Goal: Contribute content: Contribute content

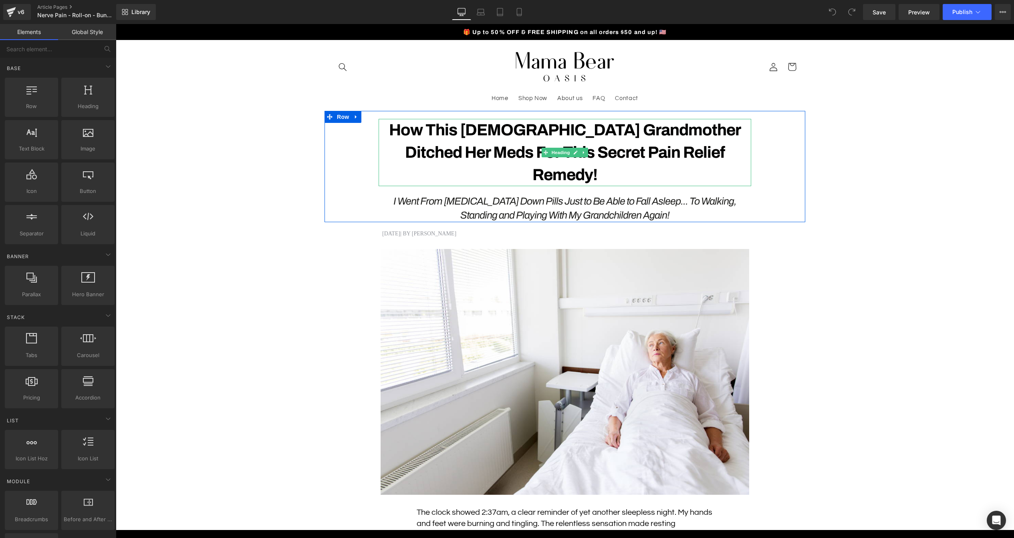
click at [598, 149] on strong "How This [DEMOGRAPHIC_DATA] Grandmother Ditched Her Meds For This Secret Pain R…" at bounding box center [565, 152] width 352 height 62
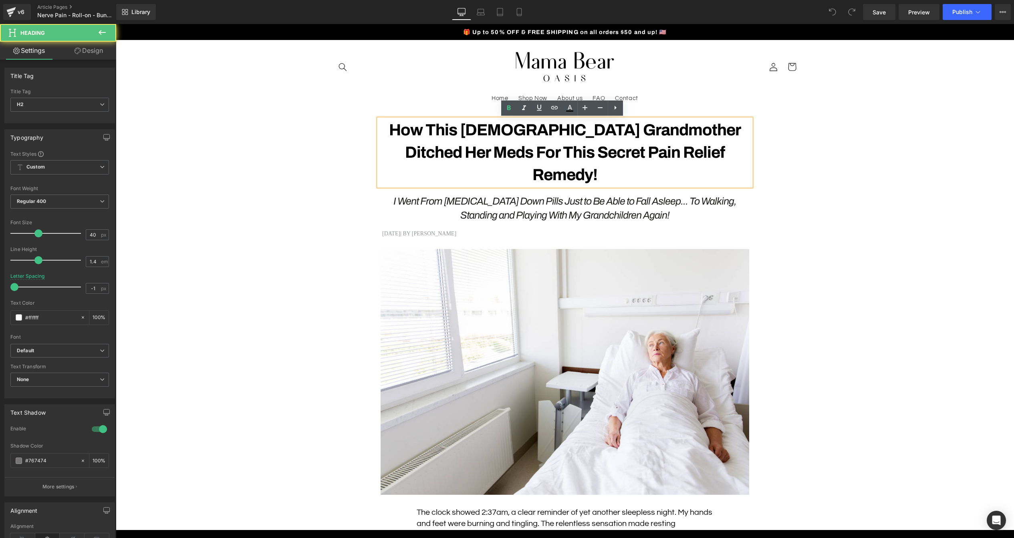
click at [587, 151] on strong "How This [DEMOGRAPHIC_DATA] Grandmother Ditched Her Meds For This Secret Pain R…" at bounding box center [565, 152] width 352 height 62
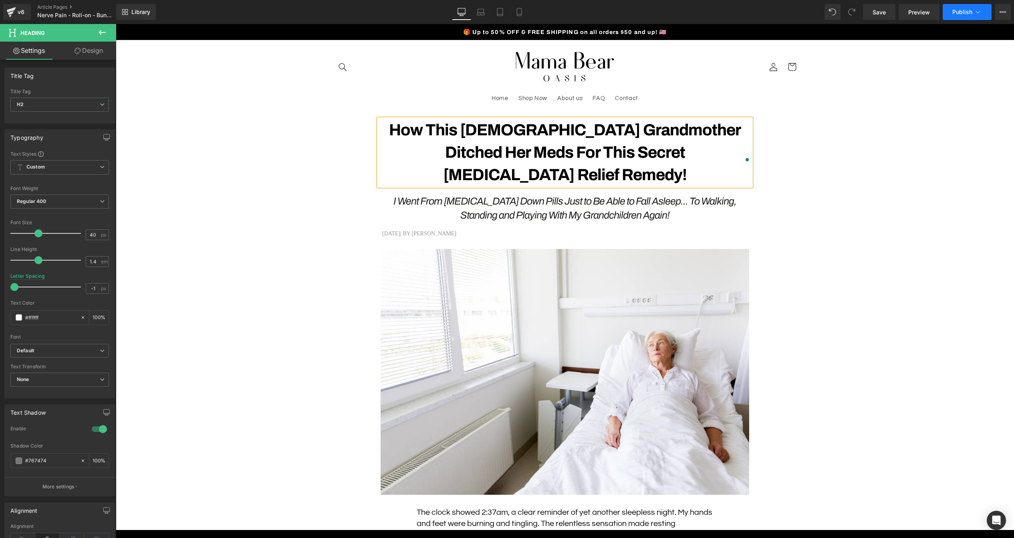
click at [970, 15] on button "Publish" at bounding box center [966, 12] width 49 height 16
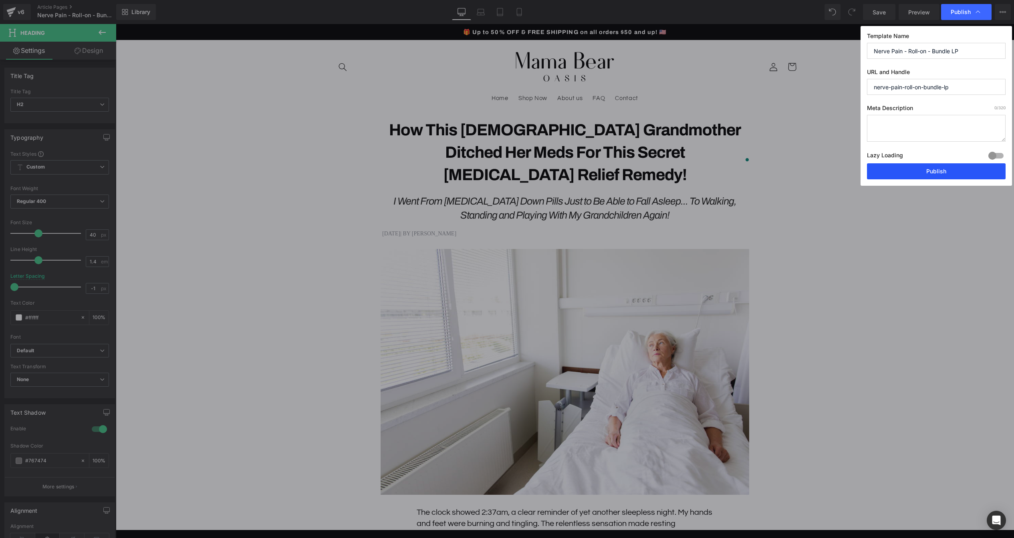
click at [940, 170] on button "Publish" at bounding box center [936, 171] width 139 height 16
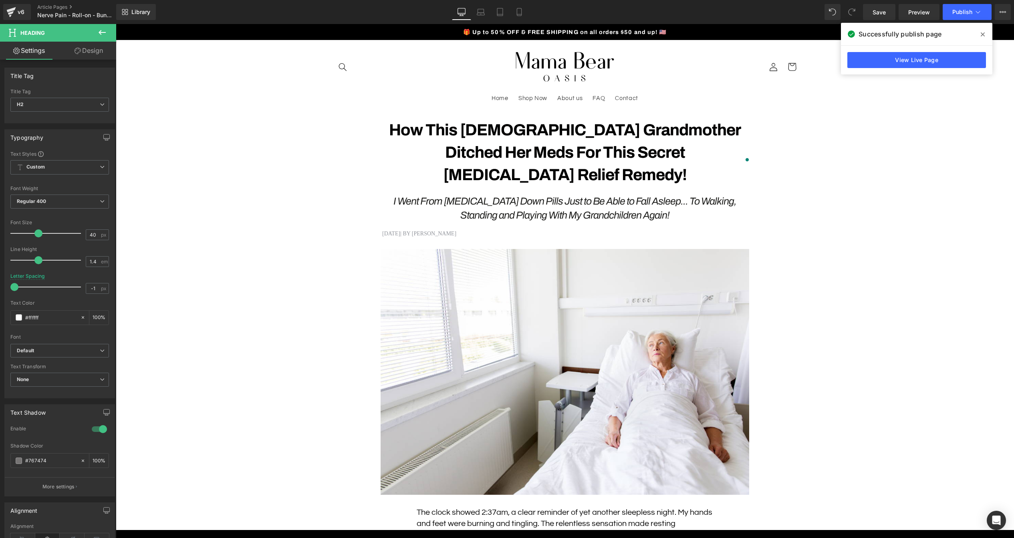
click at [99, 32] on icon at bounding box center [102, 32] width 7 height 5
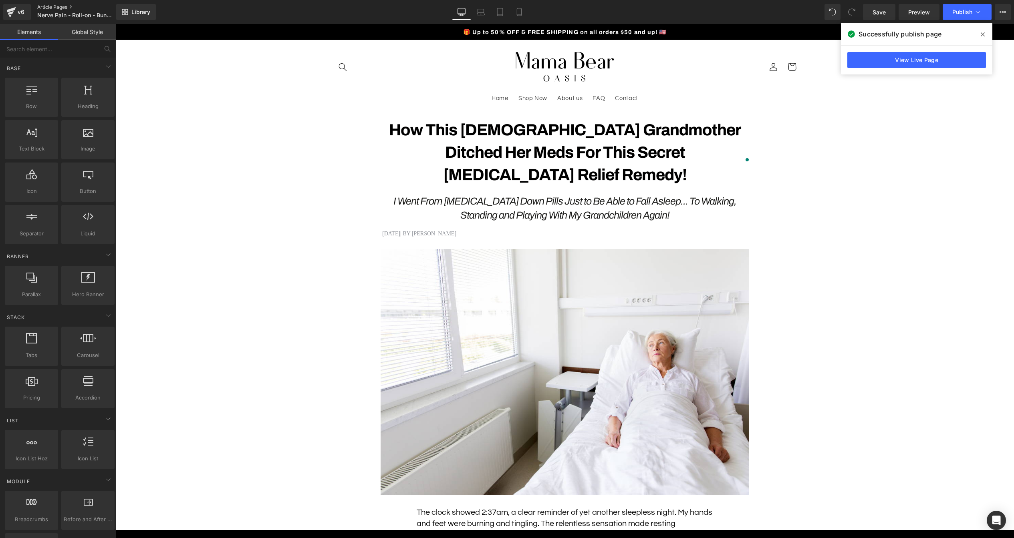
click at [47, 7] on link "Article Pages" at bounding box center [83, 7] width 92 height 6
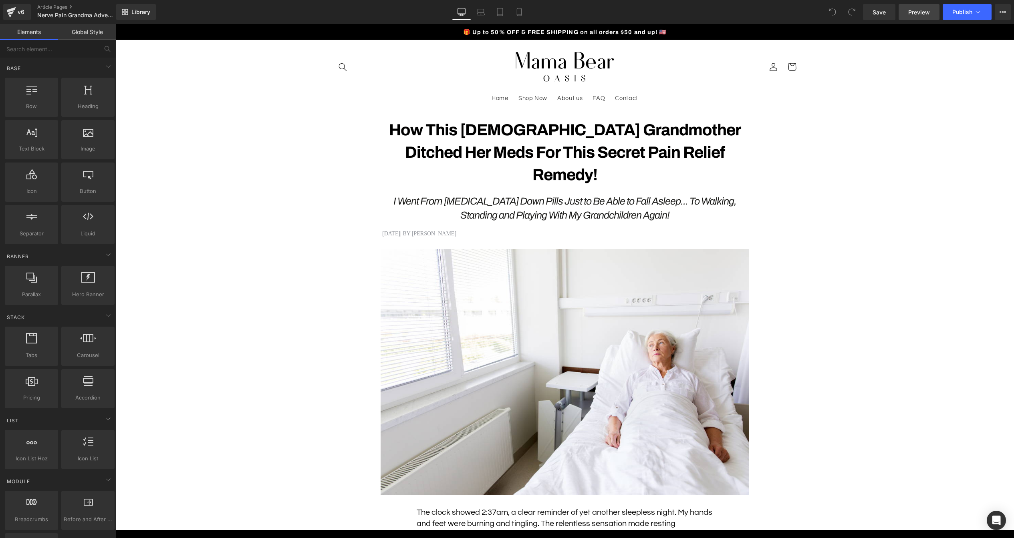
click at [926, 17] on link "Preview" at bounding box center [918, 12] width 41 height 16
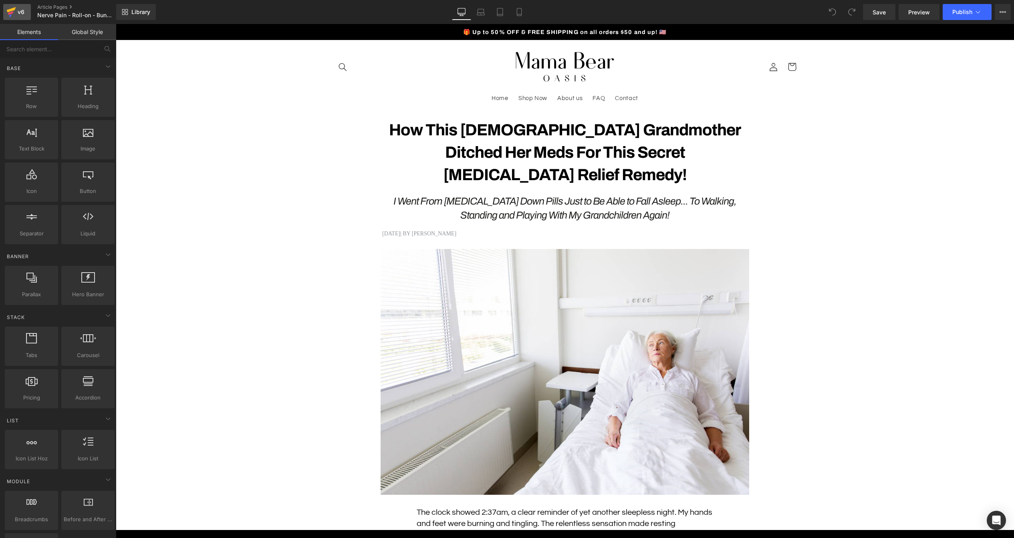
click at [16, 10] on div "v6" at bounding box center [21, 12] width 10 height 10
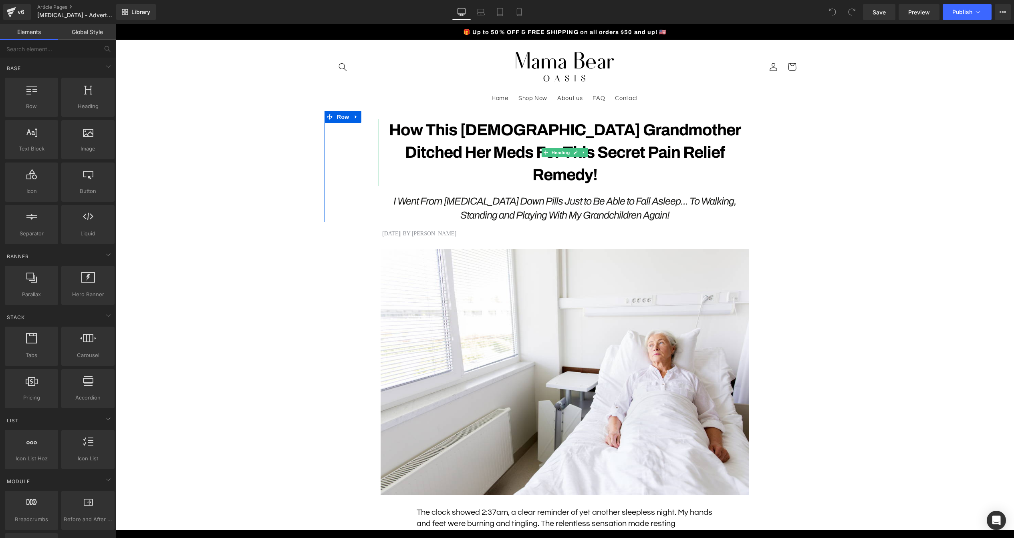
click at [578, 151] on strong "How This 72-Year-Old Grandmother Ditched Her Meds For This Secret Pain Relief R…" at bounding box center [565, 152] width 352 height 62
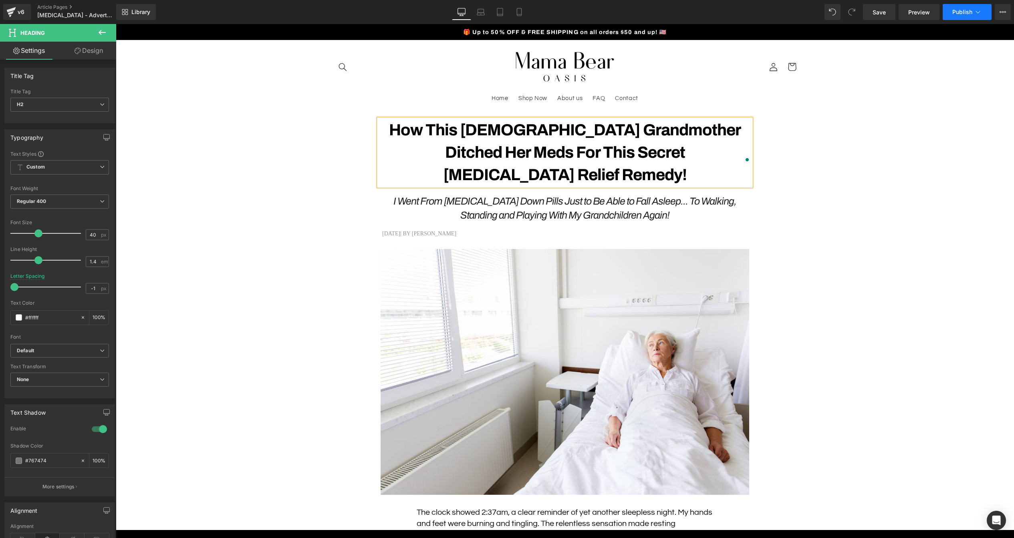
click at [976, 11] on icon at bounding box center [978, 12] width 4 height 2
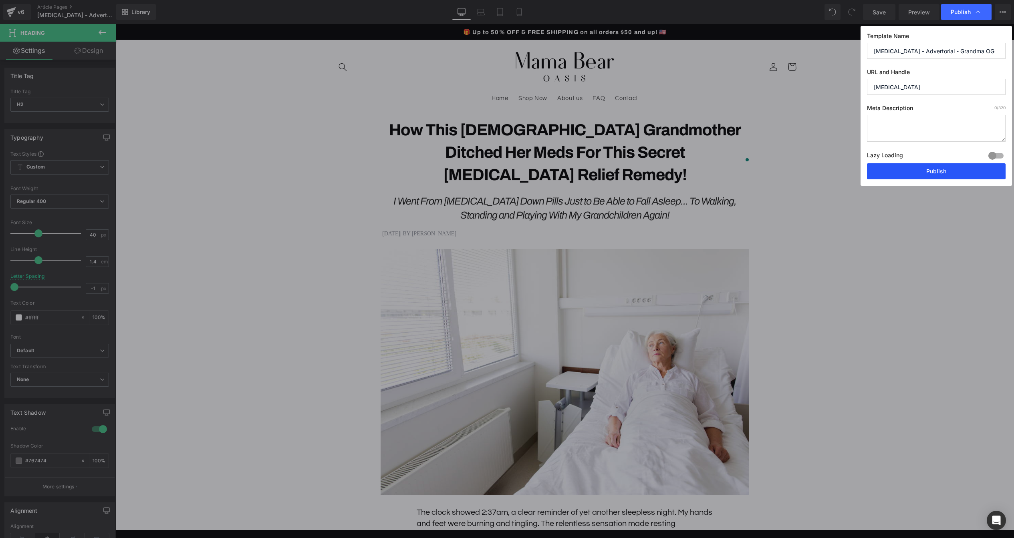
click at [940, 169] on button "Publish" at bounding box center [936, 171] width 139 height 16
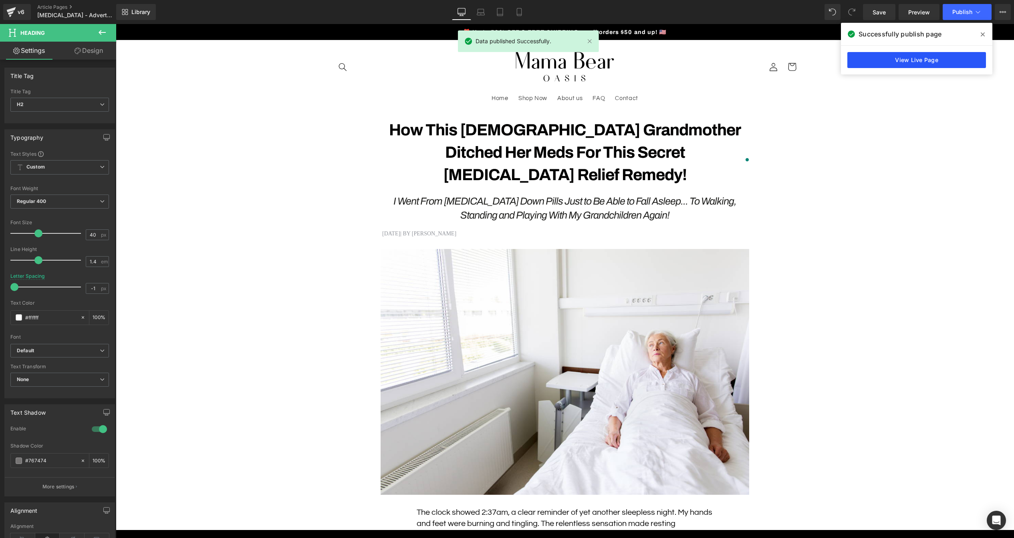
click at [892, 56] on link "View Live Page" at bounding box center [916, 60] width 139 height 16
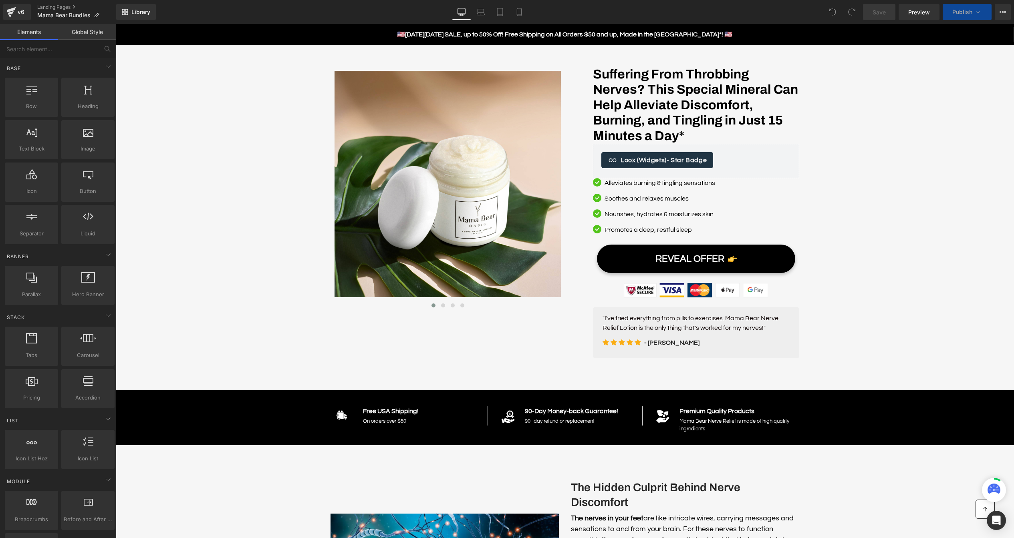
click at [433, 34] on strong "[DATE][DATE] SALE, up to 50% Off! Free Shipping on All Orders $50 and up, Made …" at bounding box center [568, 34] width 327 height 6
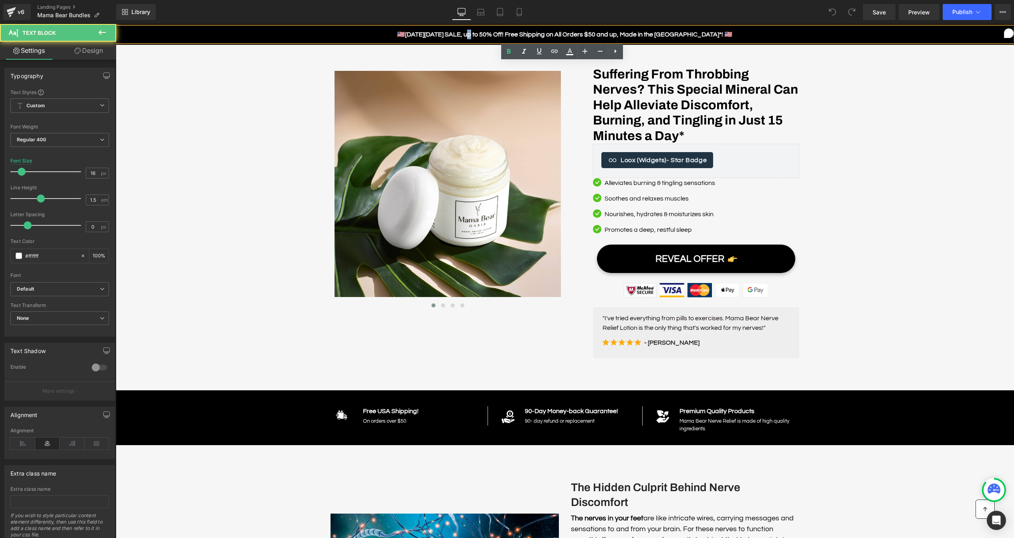
drag, startPoint x: 482, startPoint y: 32, endPoint x: 478, endPoint y: 32, distance: 4.0
click at [478, 32] on strong "[DATE][DATE] SALE, up to 50% Off! Free Shipping on All Orders $50 and up, Made …" at bounding box center [568, 34] width 327 height 6
drag, startPoint x: 507, startPoint y: 34, endPoint x: 387, endPoint y: 35, distance: 120.6
click at [397, 35] on span "🇺🇸 [DATE][DATE] SALE, up to 50% Off! Free Shipping on All Orders $50 and up, Ma…" at bounding box center [564, 34] width 335 height 6
drag, startPoint x: 452, startPoint y: 34, endPoint x: 445, endPoint y: 35, distance: 6.8
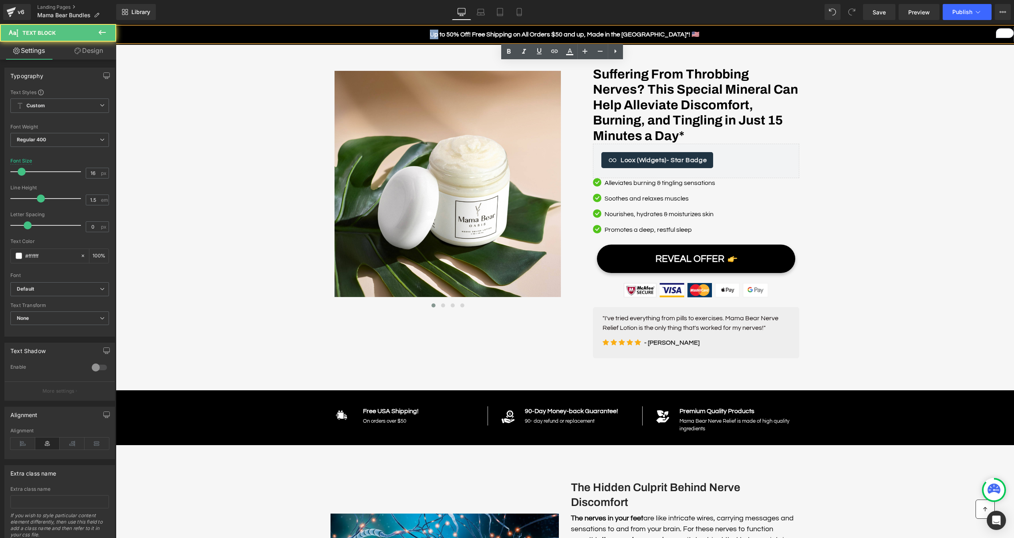
click at [445, 35] on span "U p to 50% Off! Free Shipping on All Orders $50 and up, Made in the [GEOGRAPHIC…" at bounding box center [565, 34] width 270 height 6
click at [469, 35] on strong "p to 50% Off! Free Shipping on All Orders $50 and up, Made in the [GEOGRAPHIC_D…" at bounding box center [566, 34] width 265 height 6
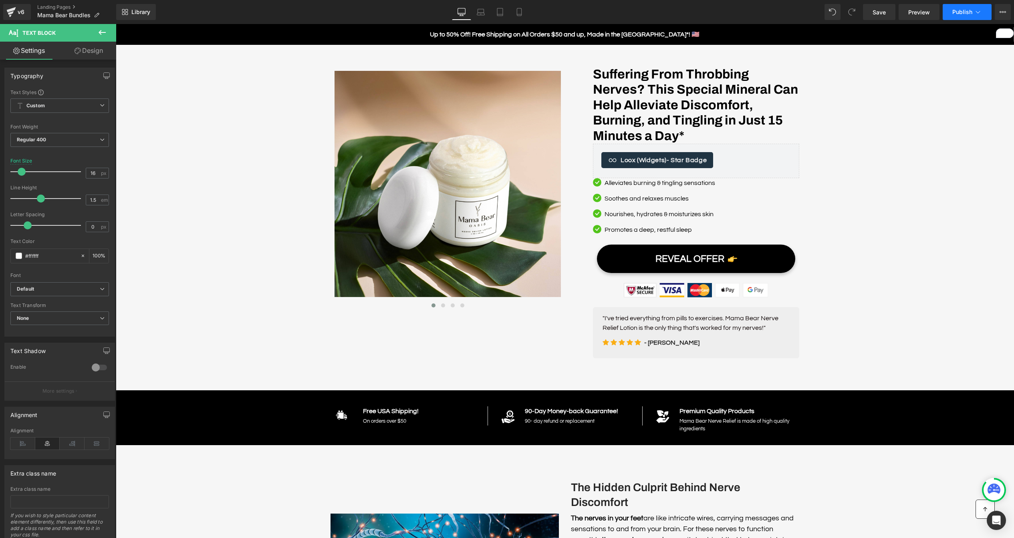
click at [972, 12] on button "Publish" at bounding box center [966, 12] width 49 height 16
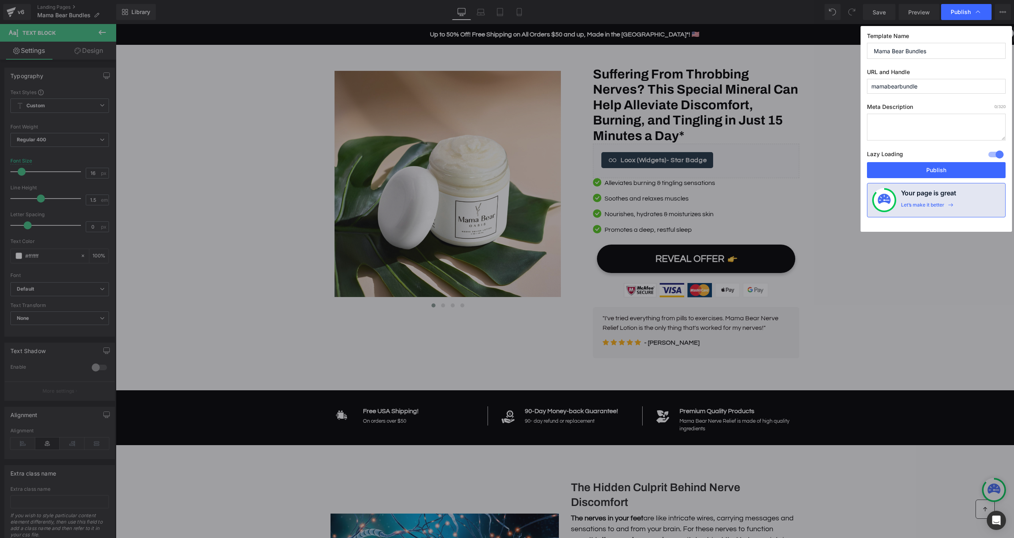
drag, startPoint x: 602, startPoint y: 92, endPoint x: 485, endPoint y: 65, distance: 119.1
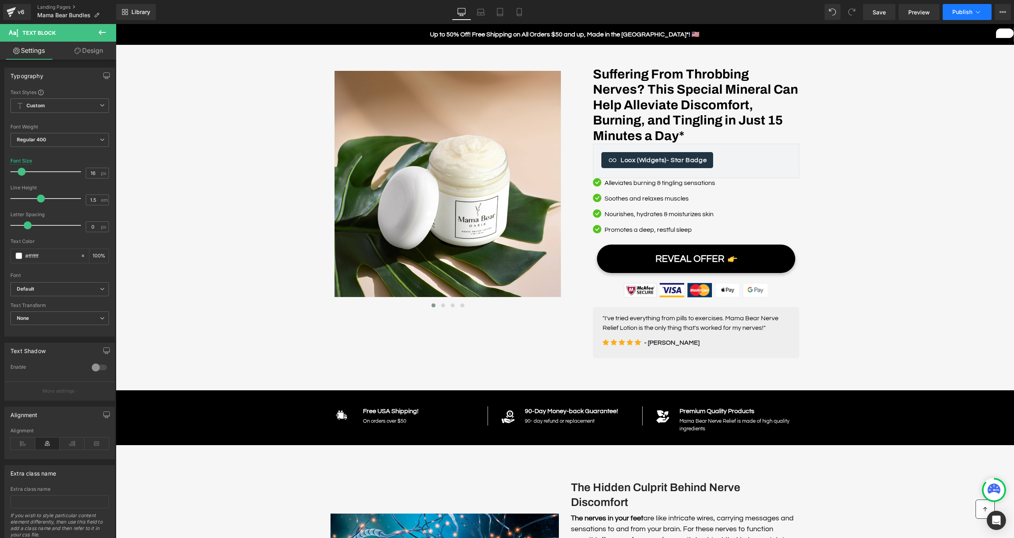
click at [956, 13] on span "Publish" at bounding box center [962, 12] width 20 height 6
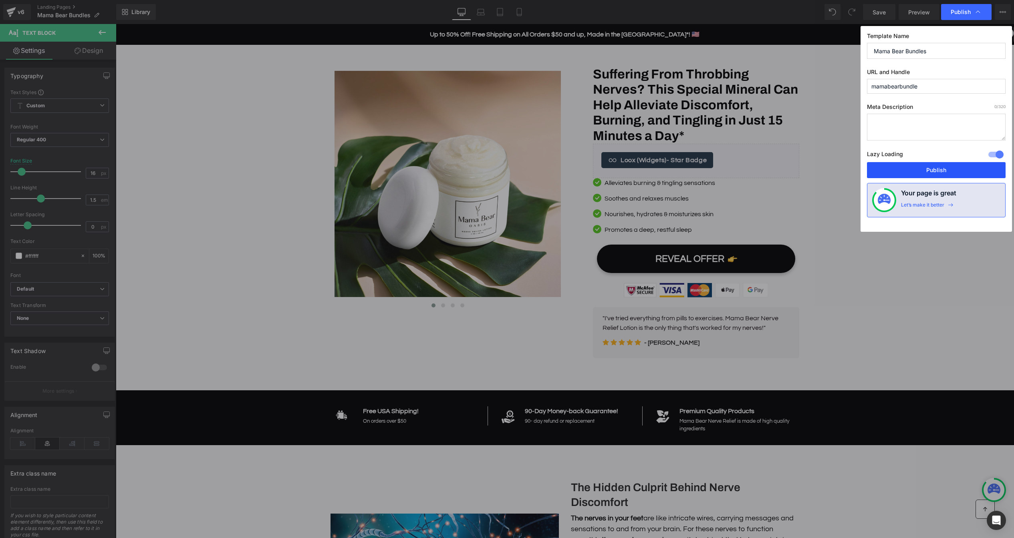
click at [946, 166] on button "Publish" at bounding box center [936, 170] width 139 height 16
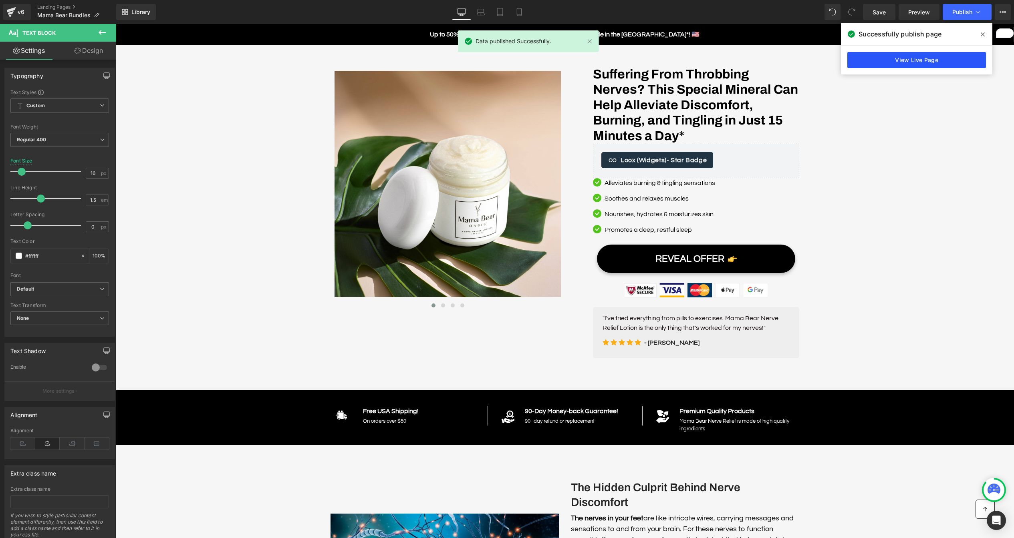
click at [893, 57] on link "View Live Page" at bounding box center [916, 60] width 139 height 16
